Goal: Task Accomplishment & Management: Use online tool/utility

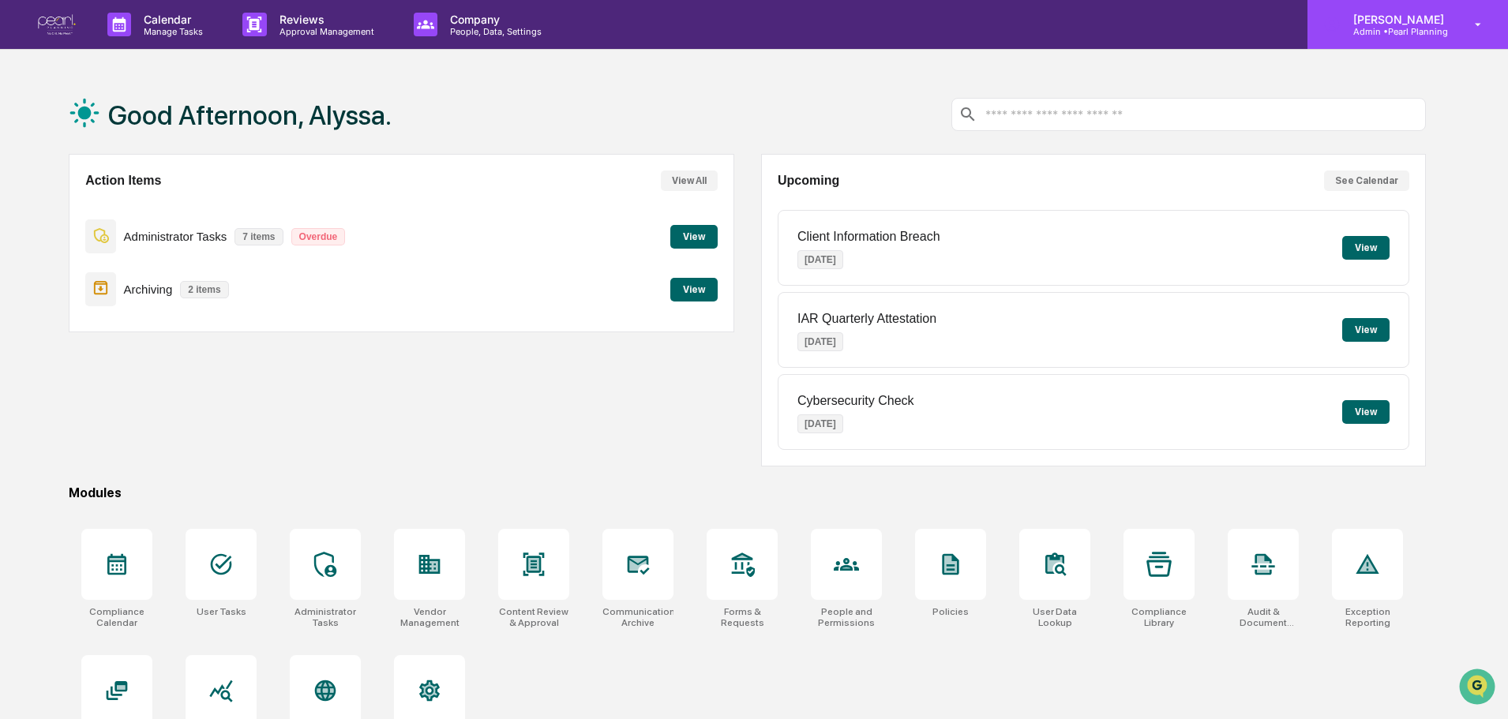
click at [1431, 36] on p "Admin • Pearl Planning" at bounding box center [1396, 31] width 111 height 11
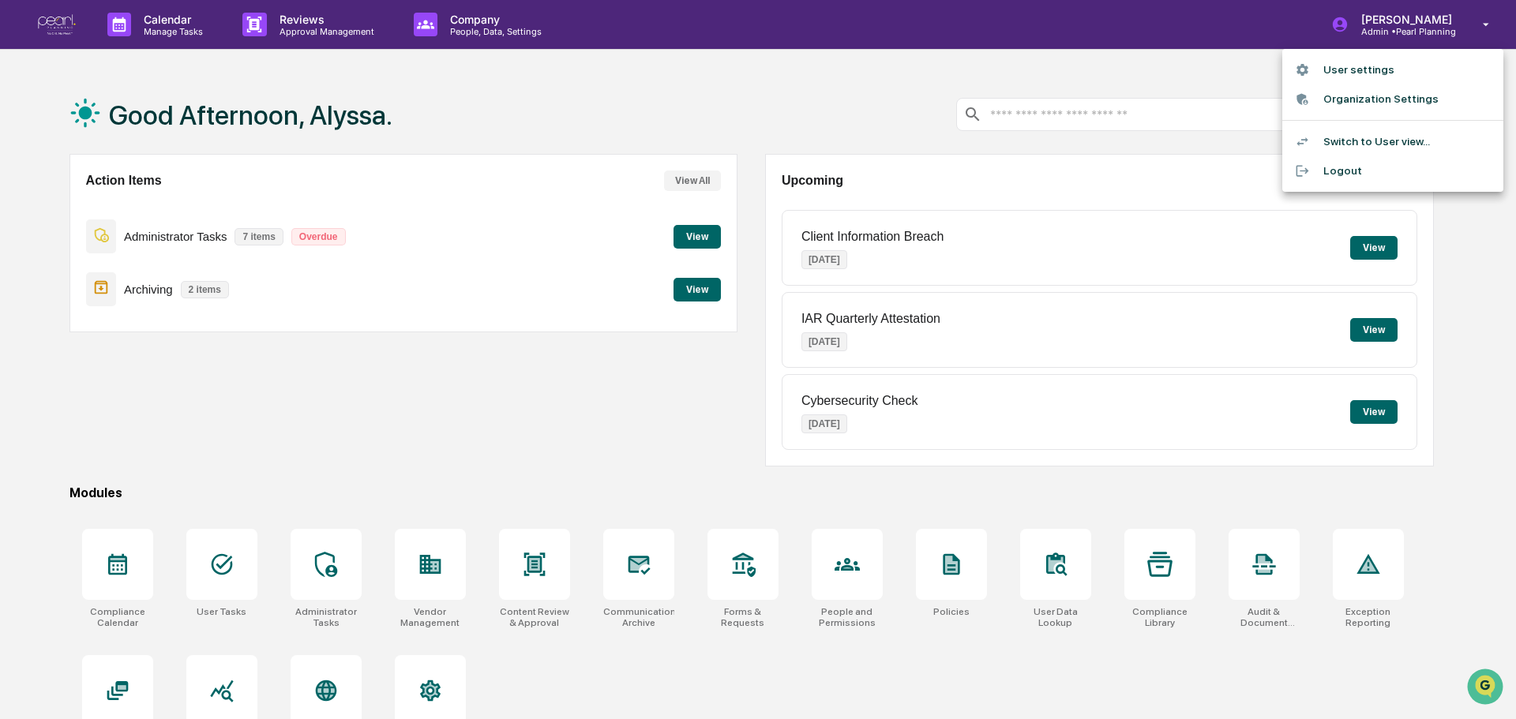
click at [496, 103] on div at bounding box center [758, 359] width 1516 height 719
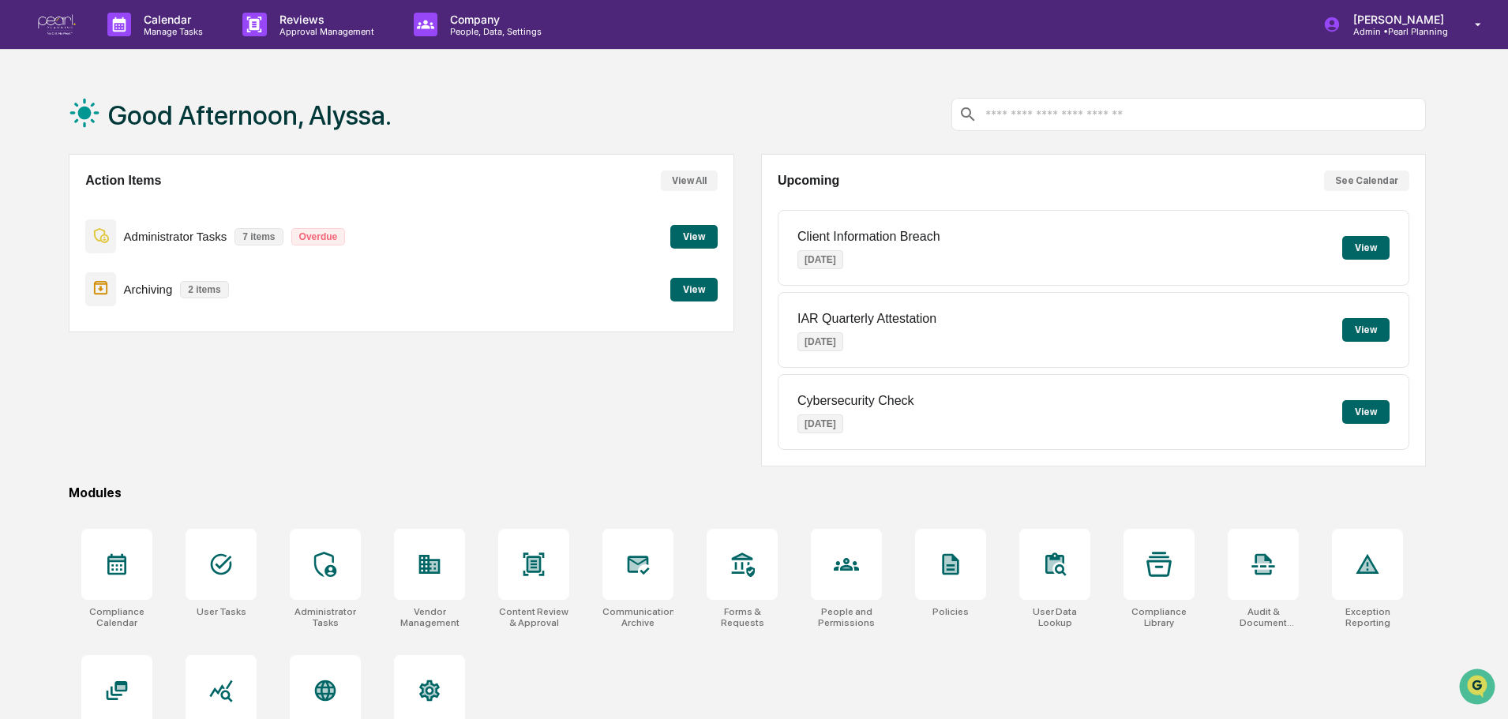
click at [695, 233] on button "View" at bounding box center [693, 237] width 47 height 24
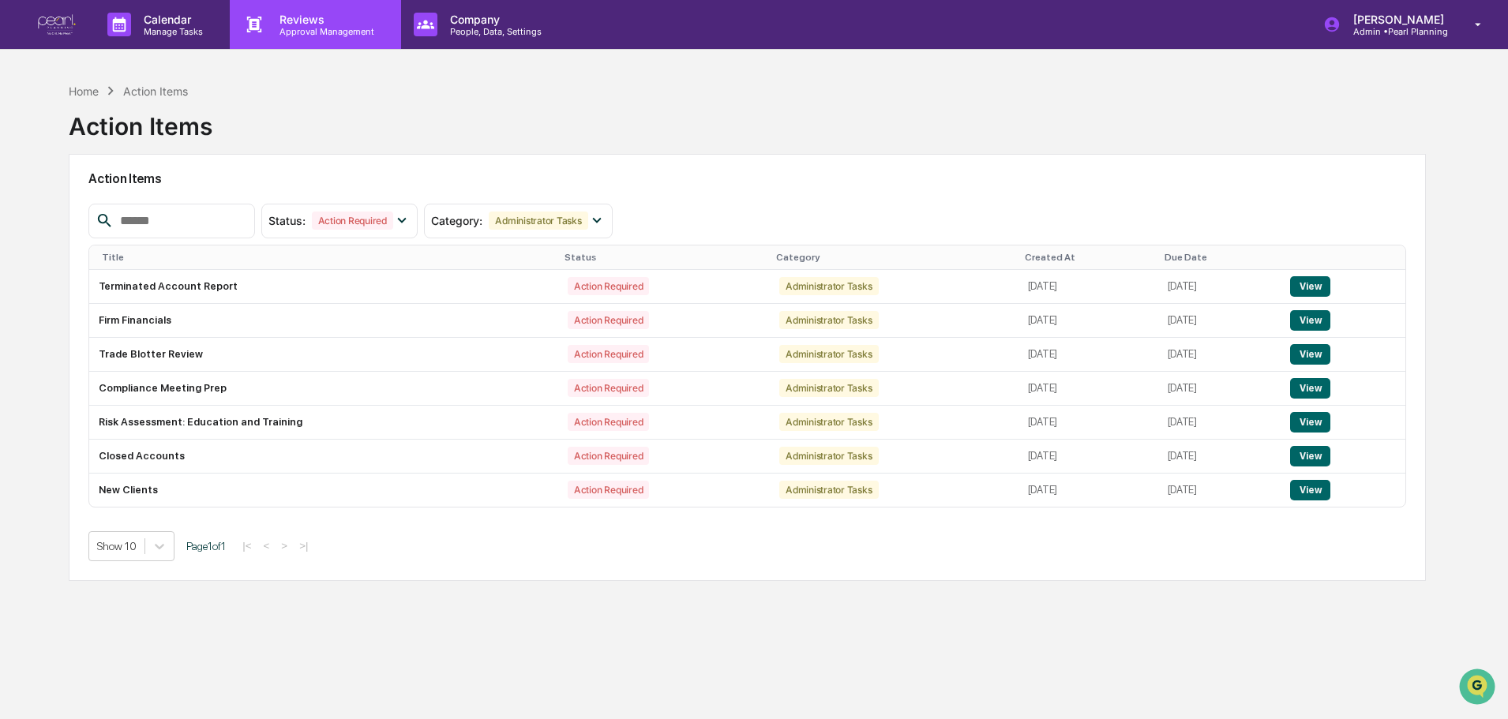
click at [288, 27] on p "Approval Management" at bounding box center [324, 31] width 115 height 11
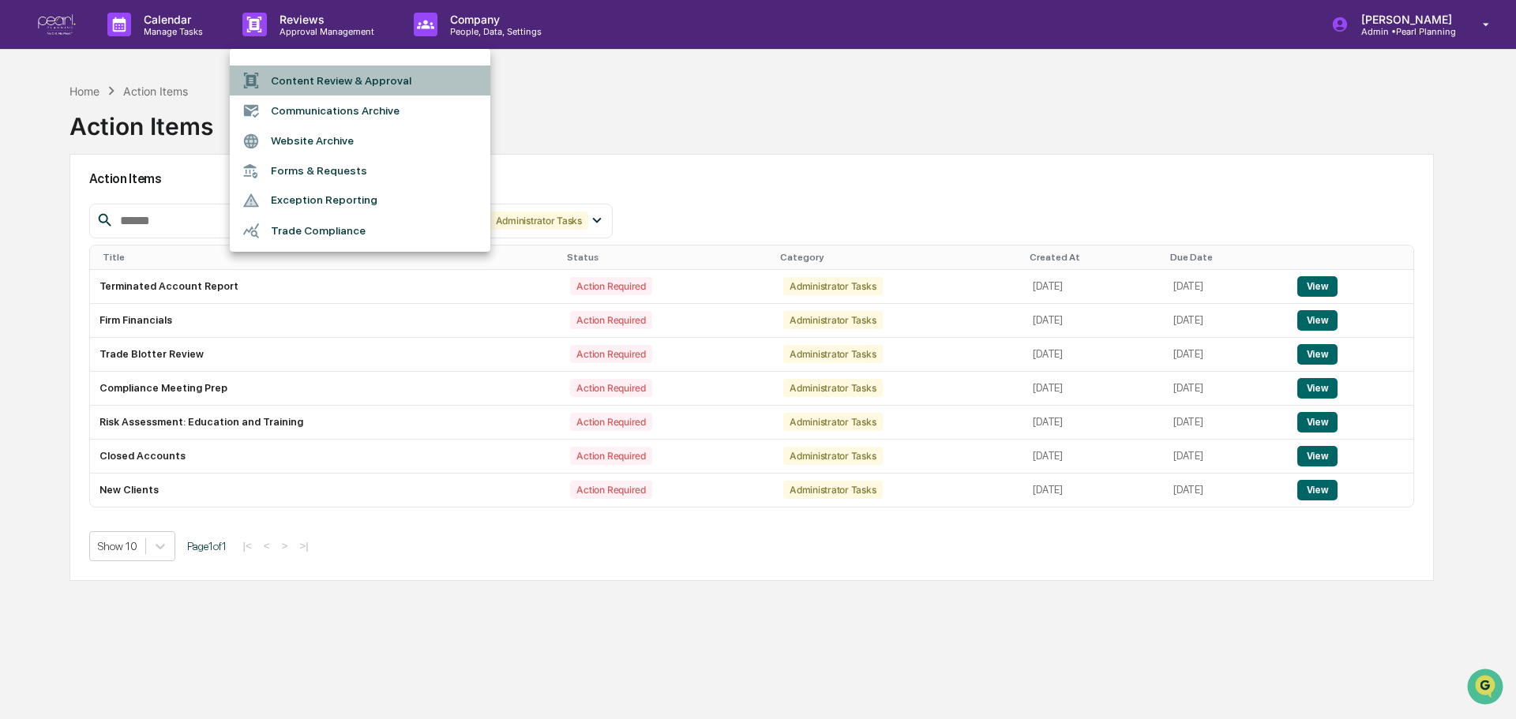
click at [307, 77] on li "Content Review & Approval" at bounding box center [360, 81] width 261 height 30
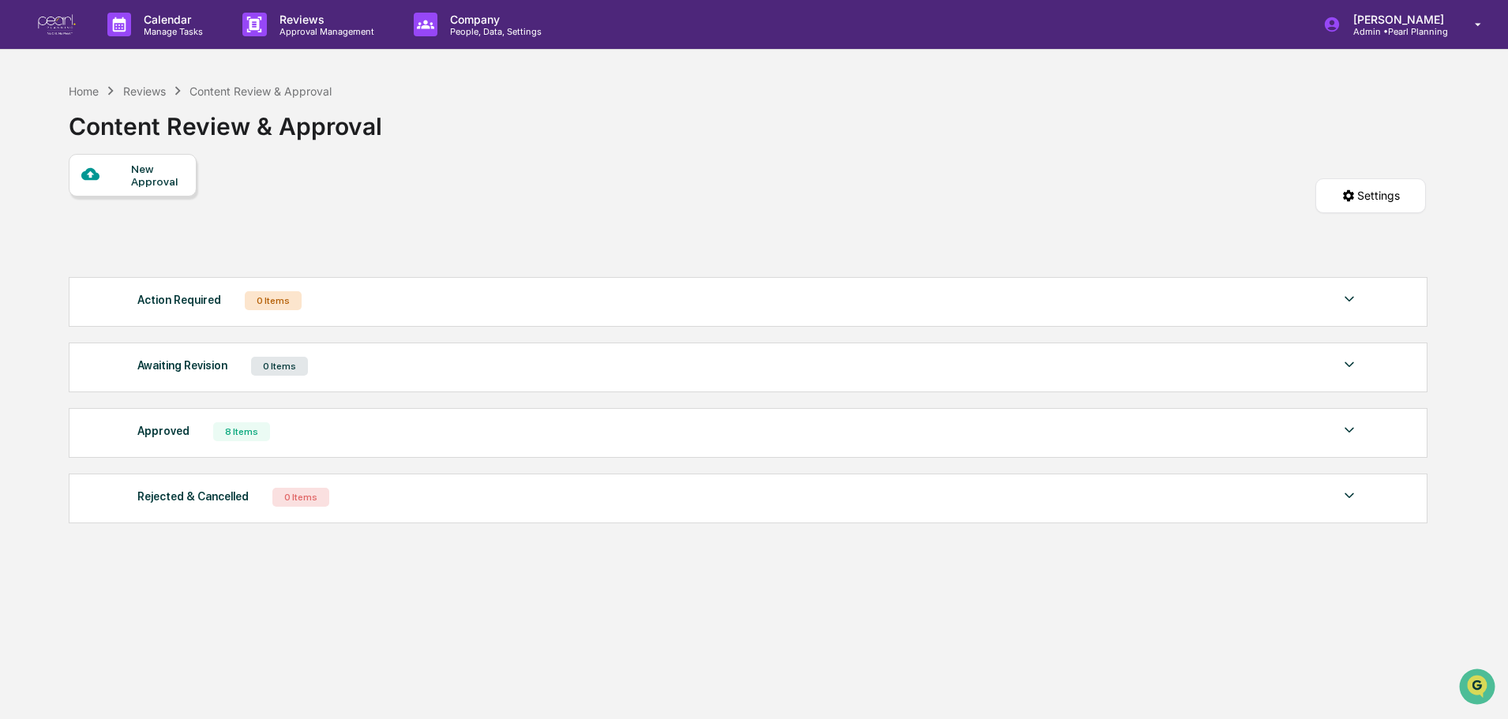
click at [310, 423] on div "Approved 8 Items" at bounding box center [748, 432] width 1222 height 22
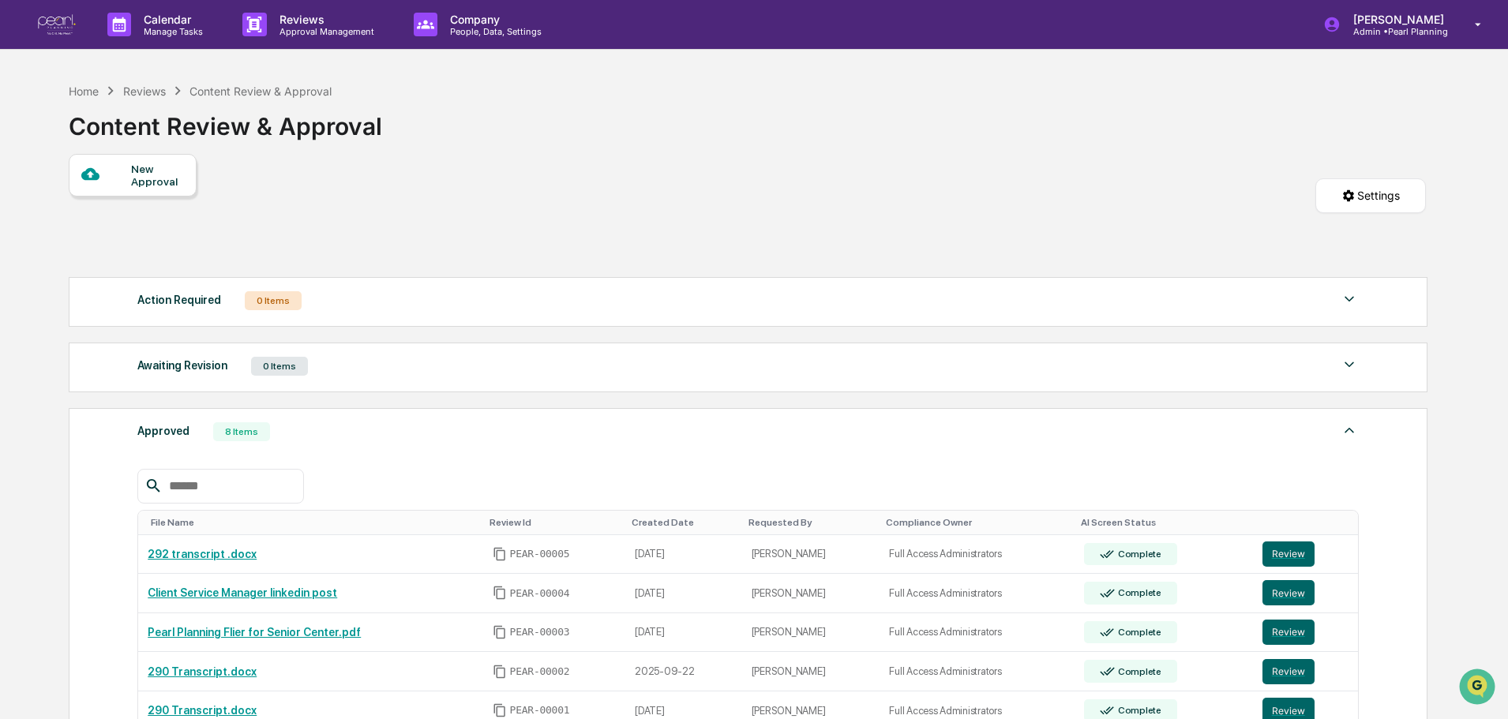
click at [344, 313] on div "Action Required 0 Items No data to display Show 5 Page 1 of 0 |< < > >|" at bounding box center [748, 302] width 1359 height 50
click at [344, 291] on div "Action Required 0 Items" at bounding box center [748, 301] width 1222 height 22
